Goal: Navigation & Orientation: Find specific page/section

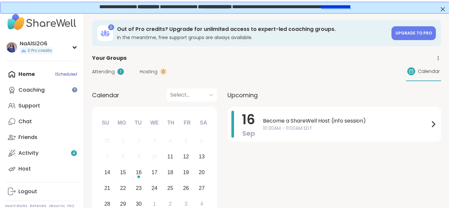
click at [23, 77] on div "Home 1 Scheduled Coaching Support Chat Friends Activity 4 Host" at bounding box center [41, 121] width 73 height 110
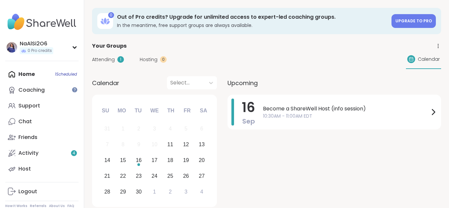
click at [24, 73] on div "Home 1 Scheduled Coaching Support Chat Friends Activity 4 Host" at bounding box center [41, 121] width 73 height 110
click at [24, 75] on div "Home 1 Scheduled Coaching Support Chat Friends Activity 4 Host" at bounding box center [41, 121] width 73 height 110
click at [20, 153] on div "Activity 4" at bounding box center [28, 152] width 20 height 7
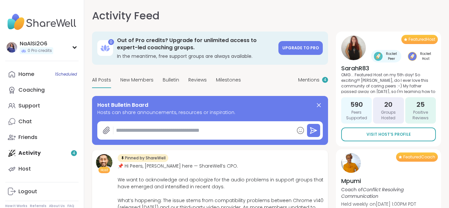
type textarea "*"
